Goal: Task Accomplishment & Management: Complete application form

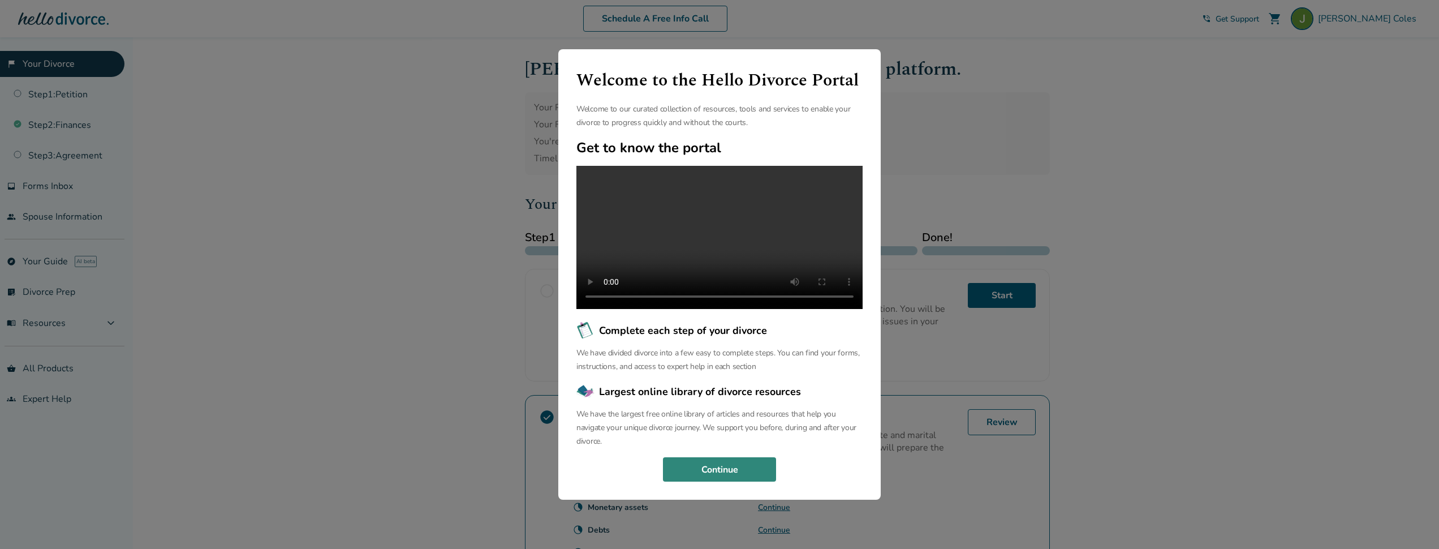
click at [761, 479] on button "Continue" at bounding box center [719, 469] width 113 height 25
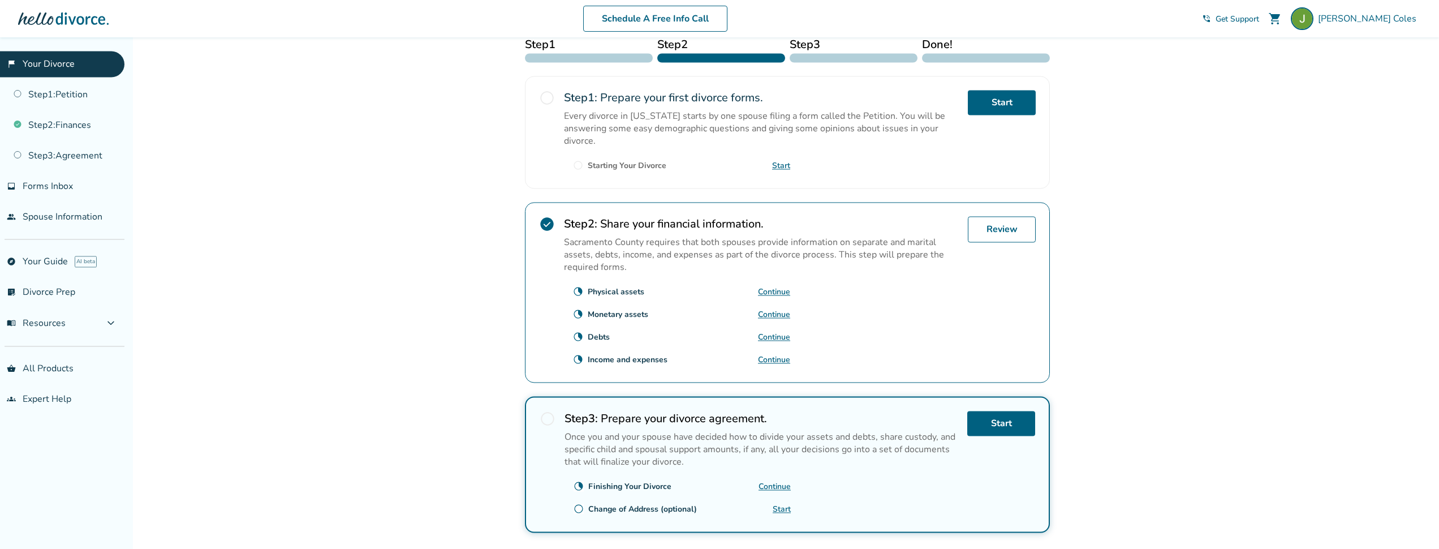
scroll to position [253, 0]
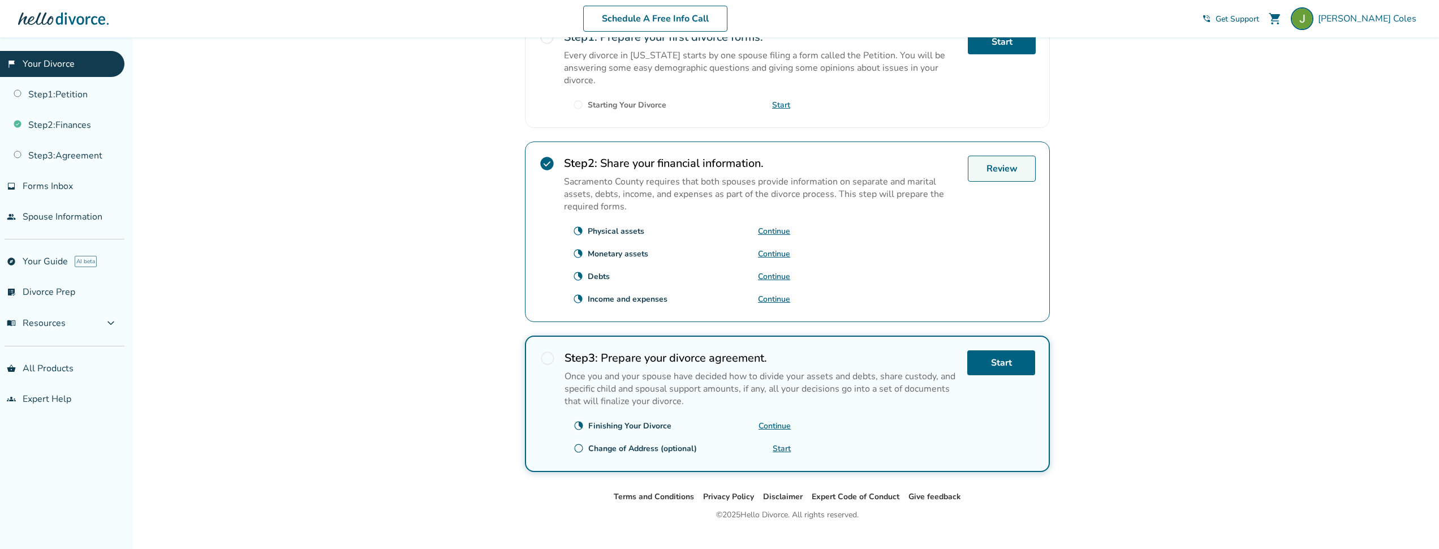
click at [1002, 173] on link "Review" at bounding box center [1002, 169] width 68 height 26
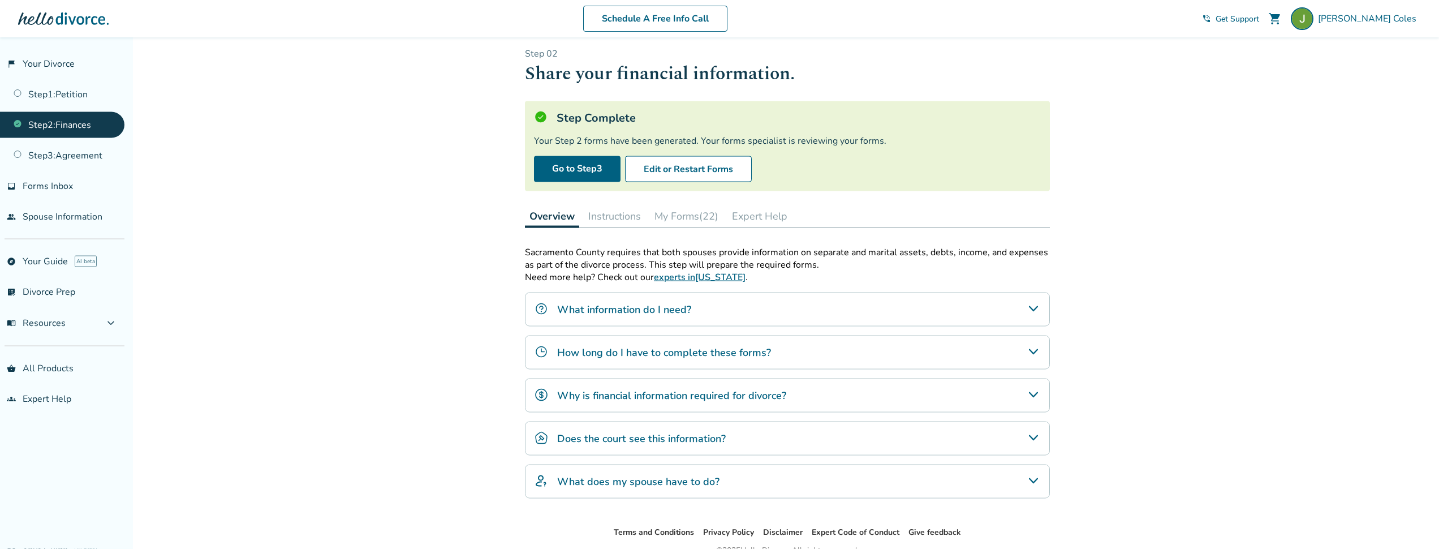
scroll to position [9, 0]
click at [688, 214] on button "My Forms (22)" at bounding box center [686, 215] width 73 height 23
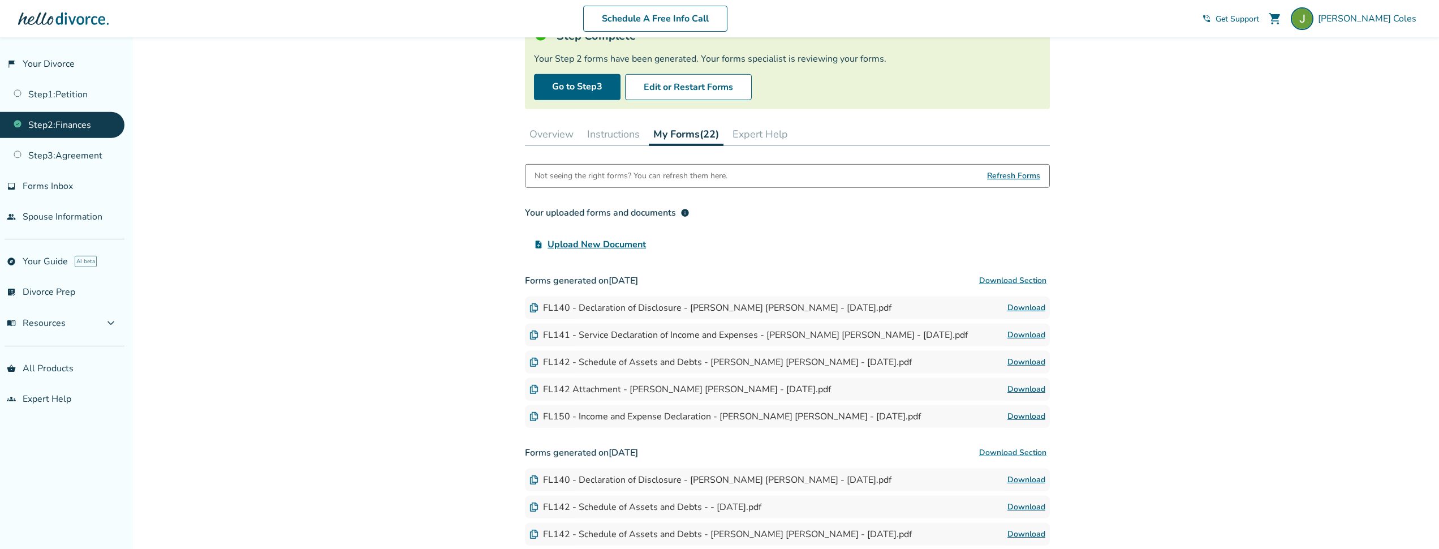
scroll to position [91, 0]
click at [533, 363] on img at bounding box center [534, 361] width 9 height 9
click at [585, 365] on div "FL142 - Schedule of Assets and Debts - James Robert Coles - 2025-09-19.pdf" at bounding box center [721, 361] width 382 height 12
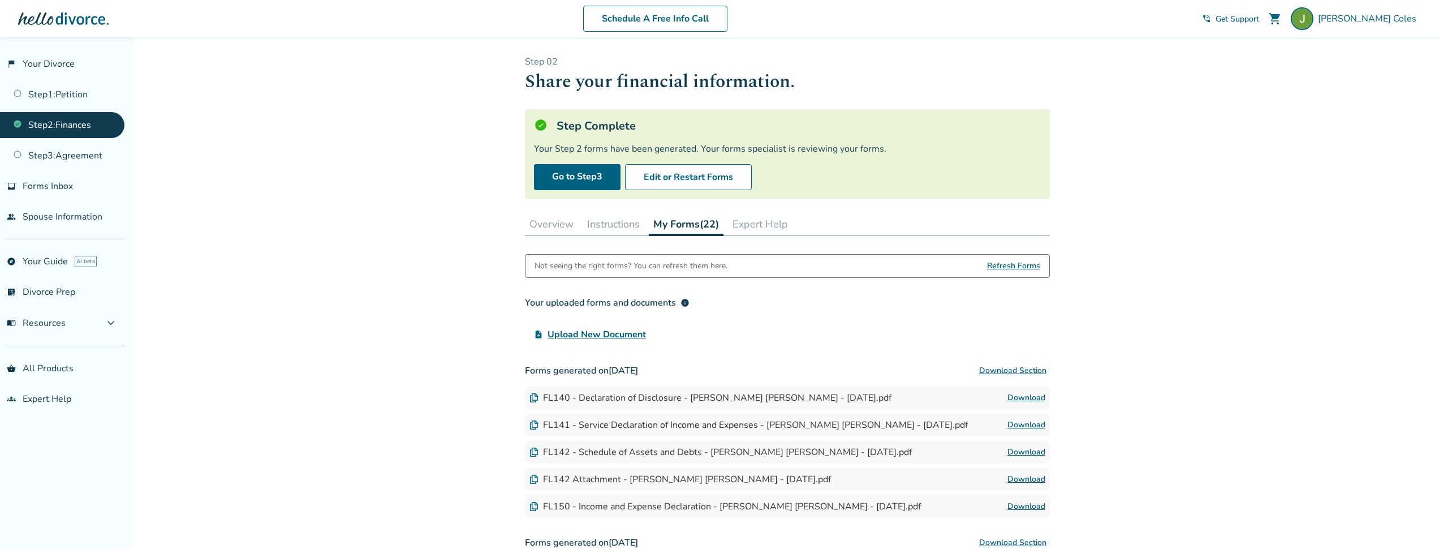
click at [555, 231] on button "Overview" at bounding box center [551, 224] width 53 height 23
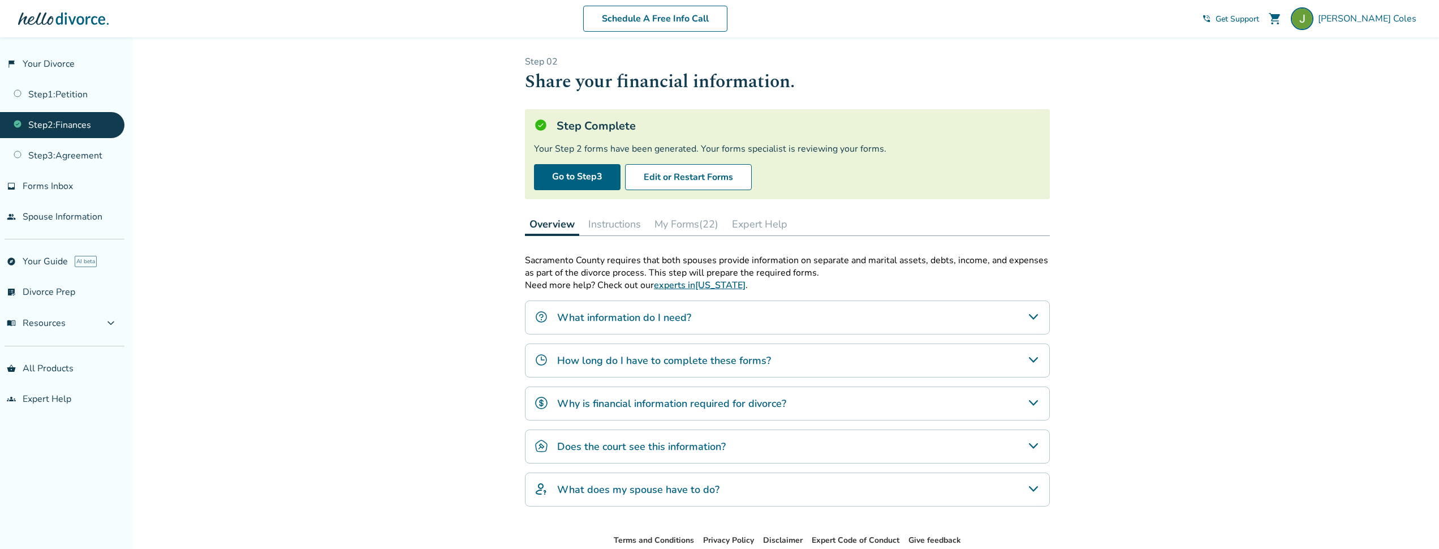
click at [692, 230] on button "My Forms (22)" at bounding box center [686, 224] width 73 height 23
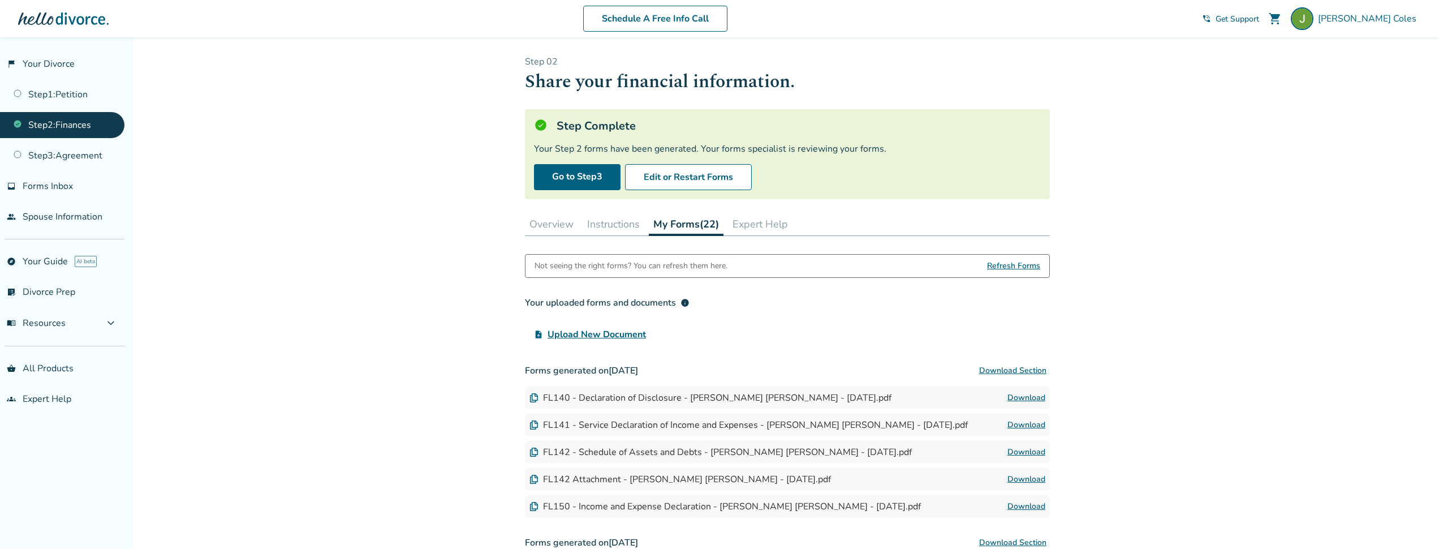
click at [560, 227] on button "Overview" at bounding box center [551, 224] width 53 height 23
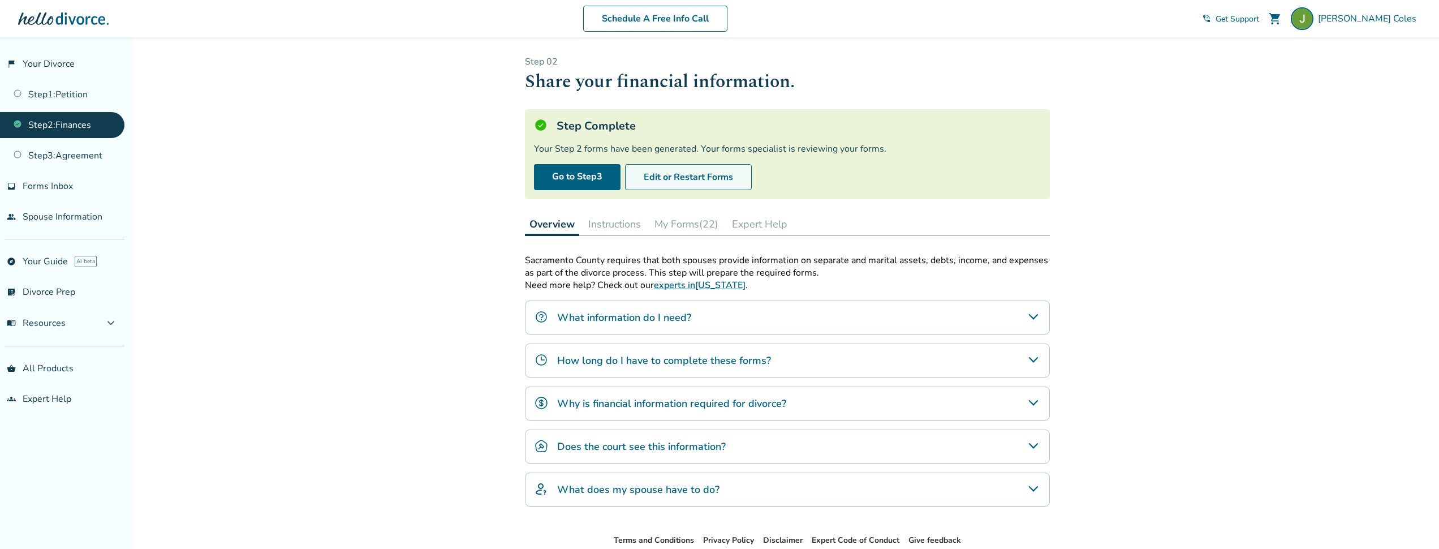
click at [687, 177] on button "Edit or Restart Forms" at bounding box center [688, 177] width 127 height 26
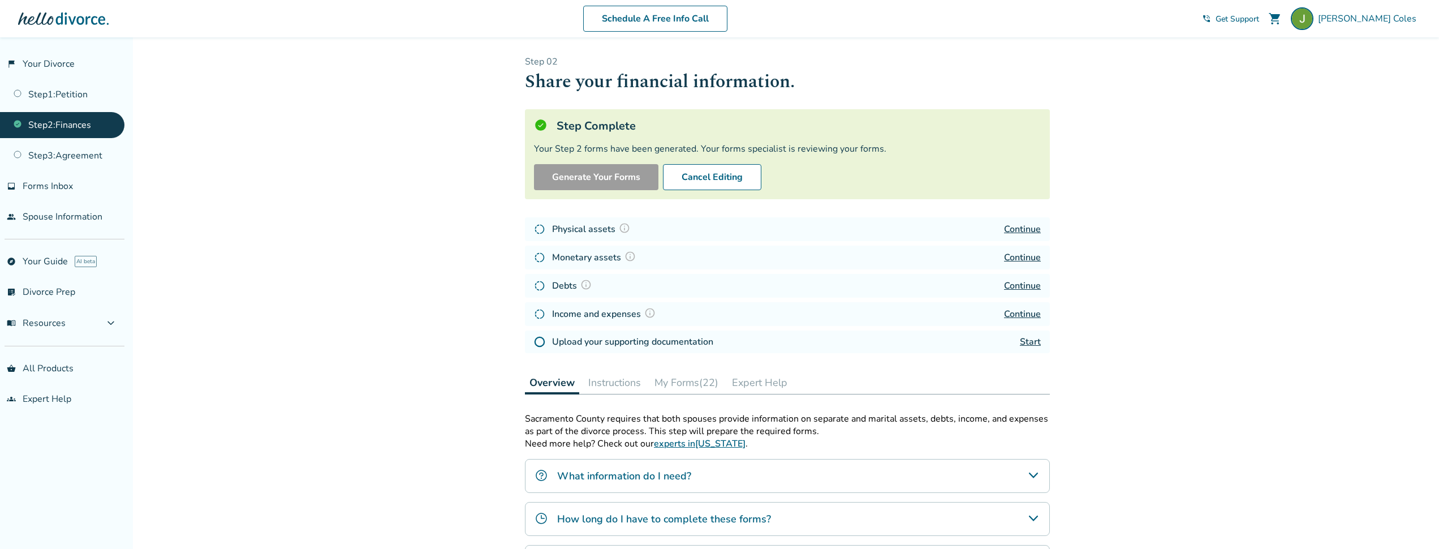
click at [1035, 259] on link "Continue" at bounding box center [1022, 257] width 37 height 12
click at [705, 180] on button "Cancel Editing" at bounding box center [712, 177] width 98 height 26
